Goal: Information Seeking & Learning: Learn about a topic

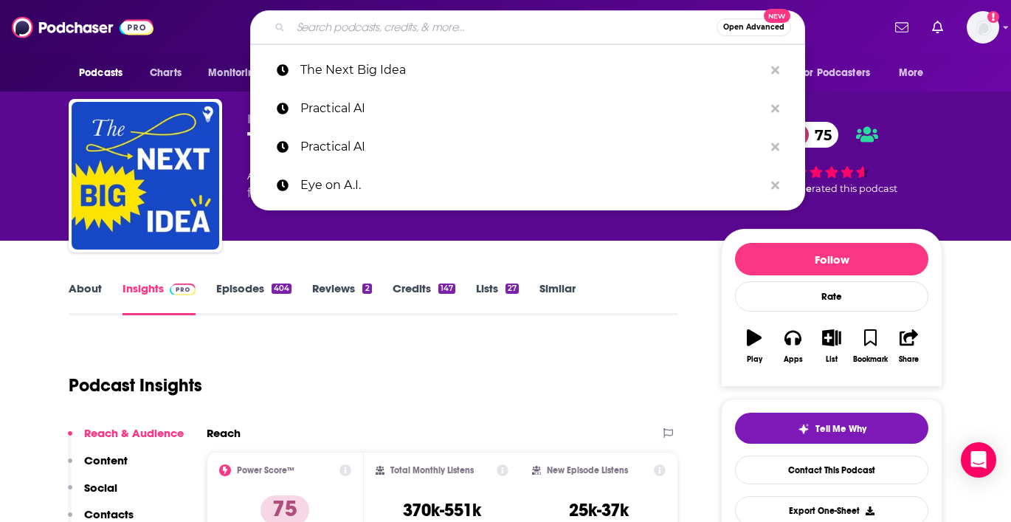
click at [351, 24] on input "Search podcasts, credits, & more..." at bounding box center [504, 28] width 426 height 24
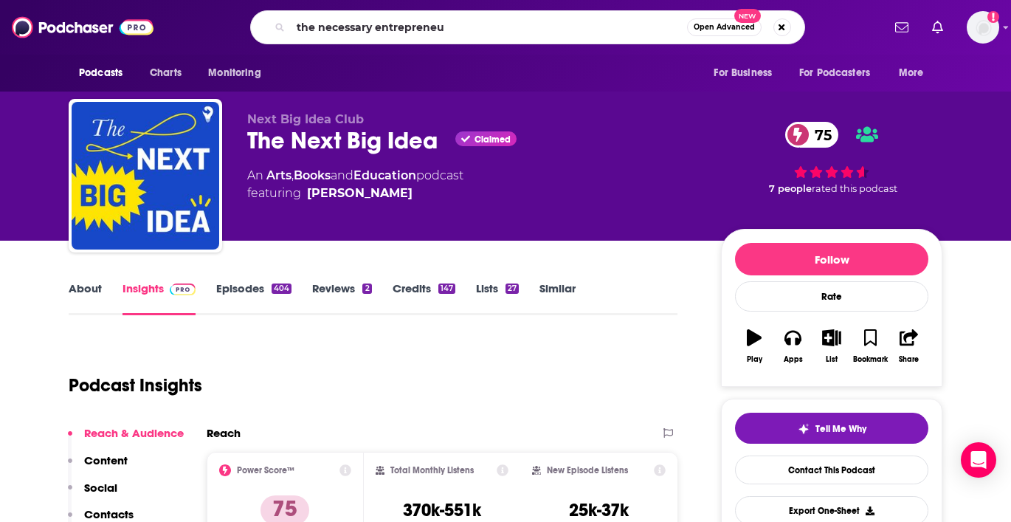
type input "the necessary entrepreneur"
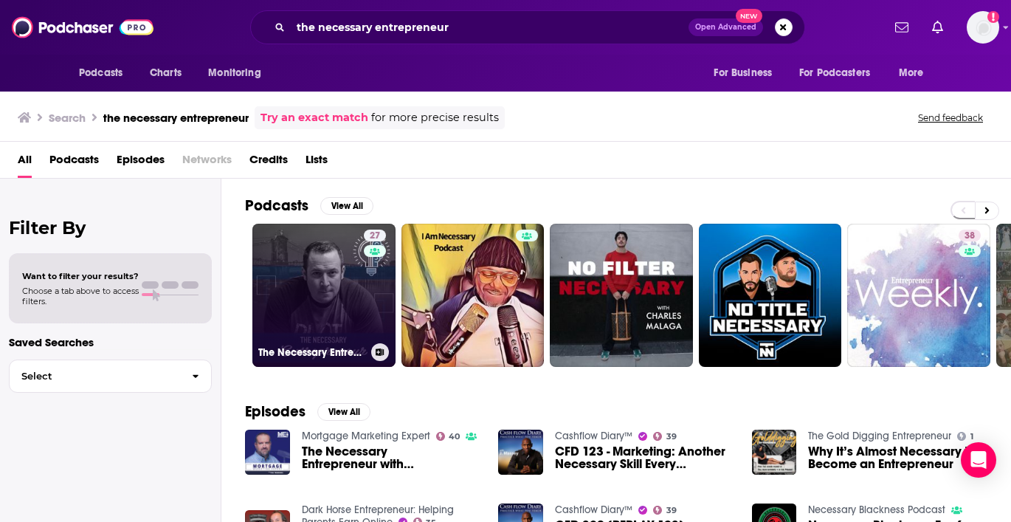
click at [313, 300] on link "27 The Necessary Entrepreneur" at bounding box center [323, 295] width 143 height 143
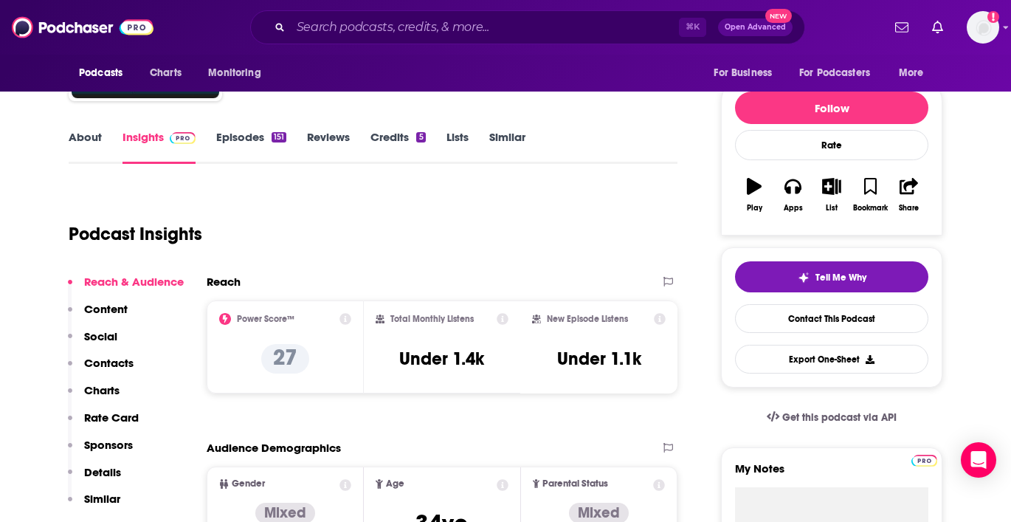
scroll to position [137, 0]
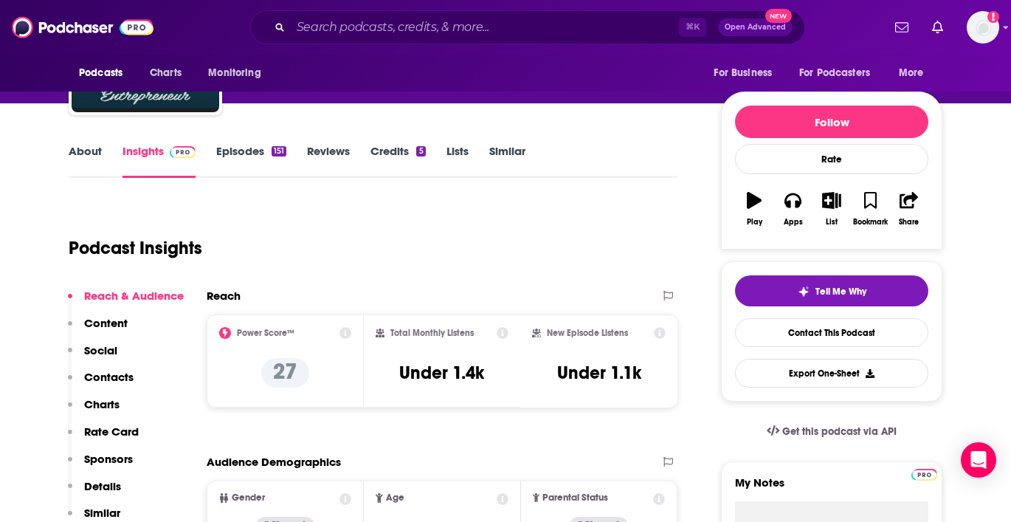
click at [240, 154] on link "Episodes 151" at bounding box center [251, 161] width 70 height 34
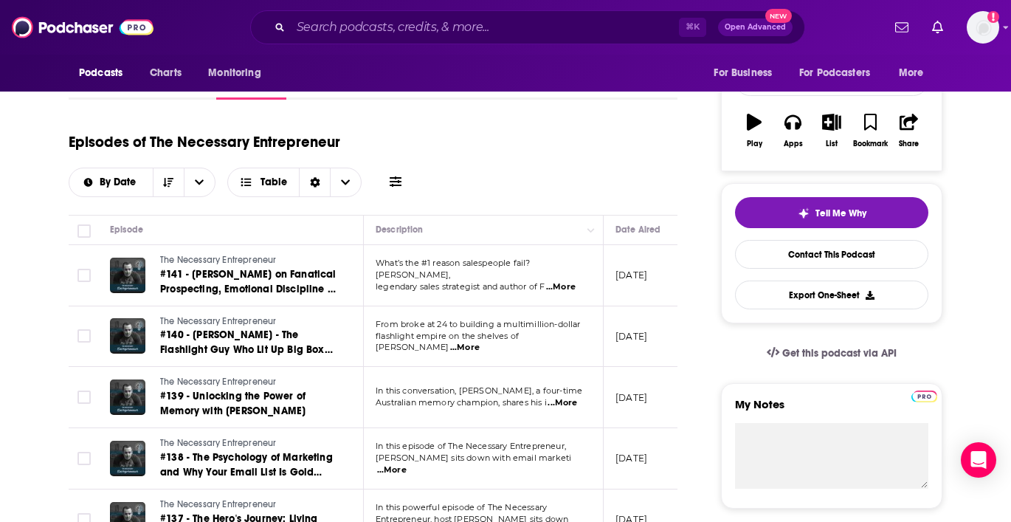
scroll to position [219, 0]
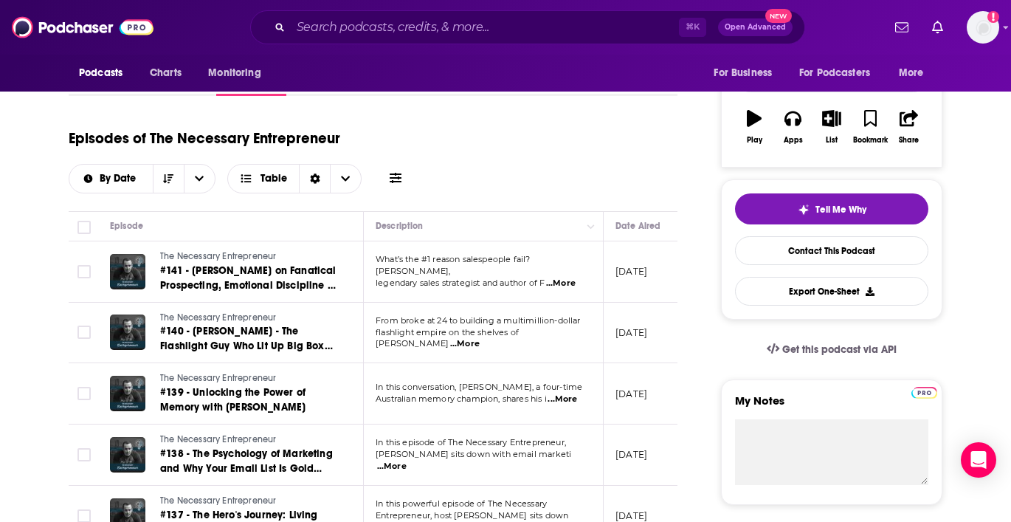
click at [563, 278] on span "...More" at bounding box center [561, 284] width 30 height 12
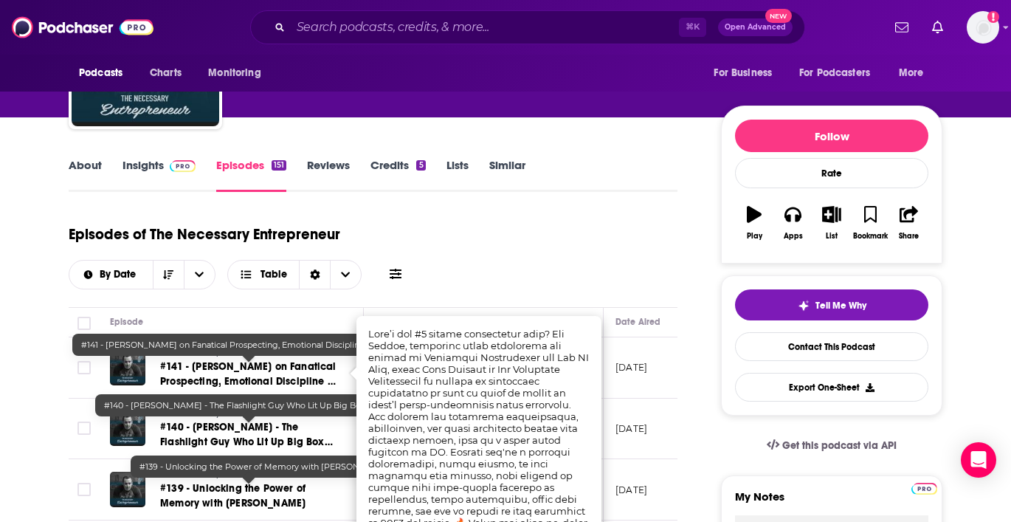
scroll to position [0, 0]
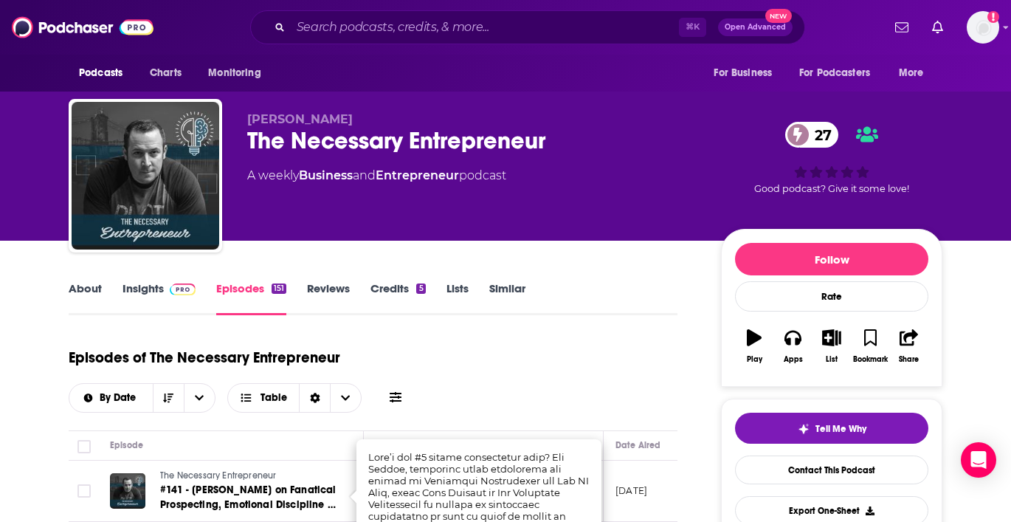
click at [165, 293] on span at bounding box center [180, 288] width 32 height 14
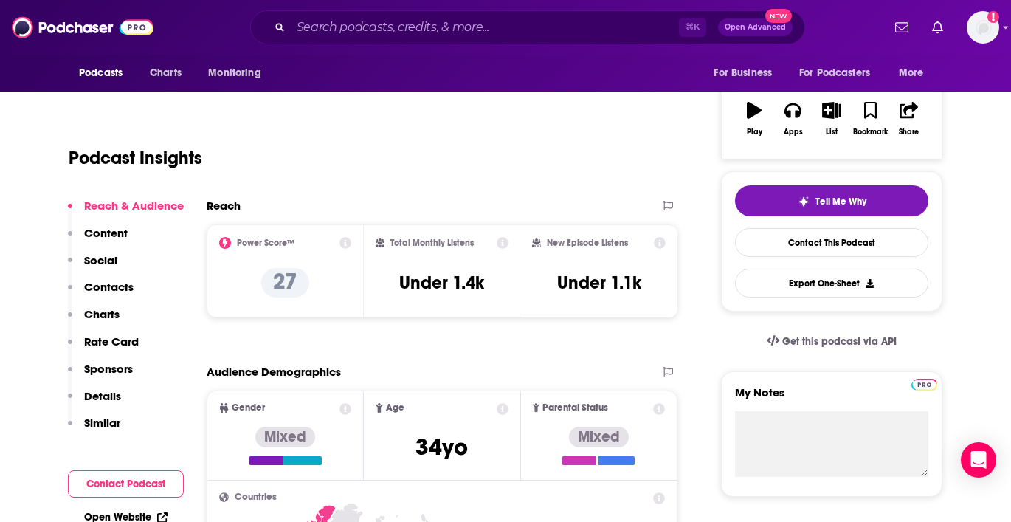
scroll to position [230, 0]
